Goal: Task Accomplishment & Management: Use online tool/utility

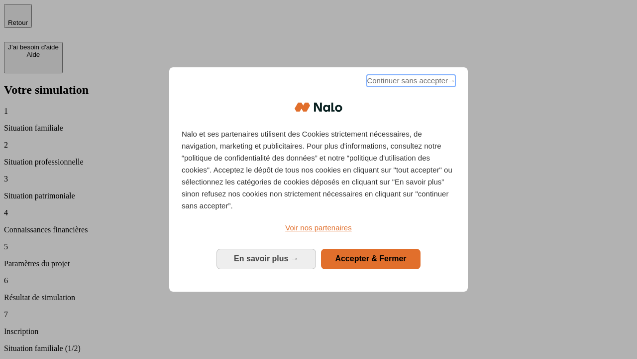
click at [410, 82] on span "Continuer sans accepter →" at bounding box center [411, 81] width 89 height 12
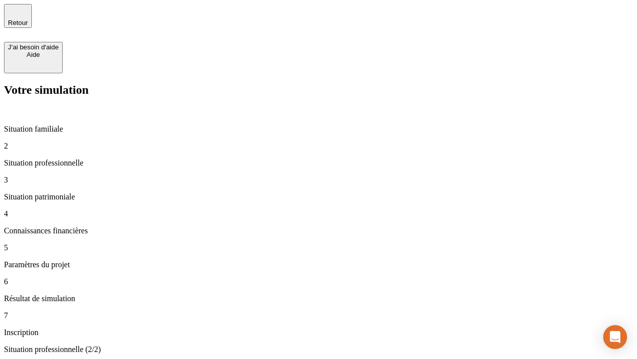
type input "30 000"
type input "40 000"
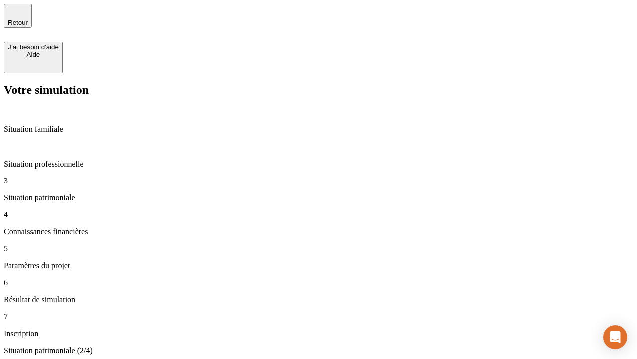
type input "1 100"
type input "20"
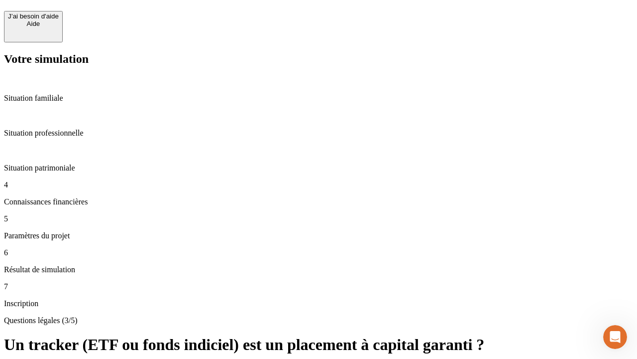
scroll to position [22, 0]
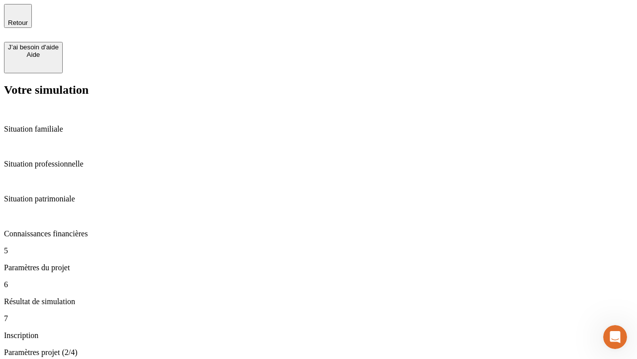
type input "40"
type input "50 000"
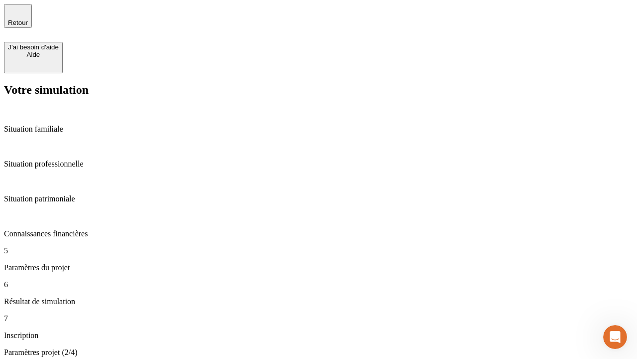
type input "640"
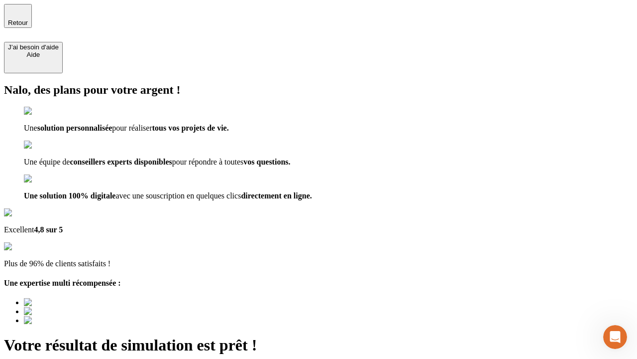
type input "[EMAIL_ADDRESS][DOMAIN_NAME]"
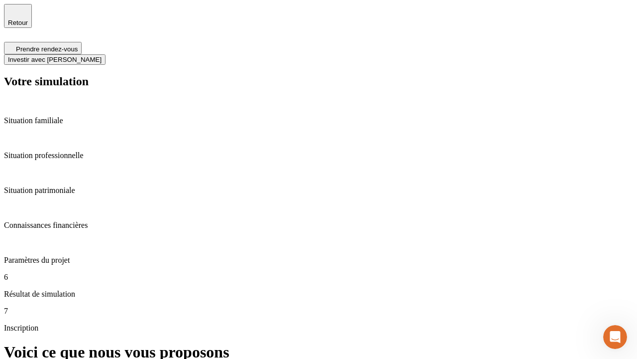
click at [102, 56] on span "Investir avec [PERSON_NAME]" at bounding box center [55, 59] width 94 height 7
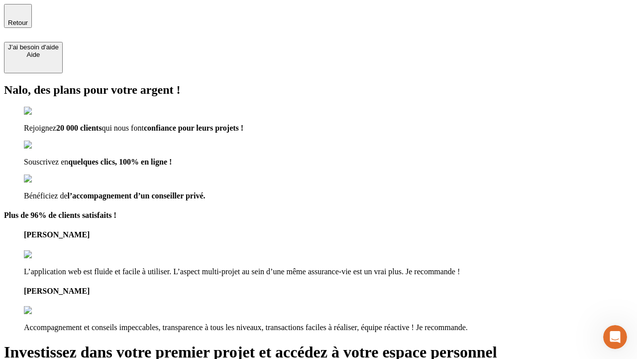
type input "[PERSON_NAME][EMAIL_ADDRESS][DOMAIN_NAME]"
